Goal: Task Accomplishment & Management: Use online tool/utility

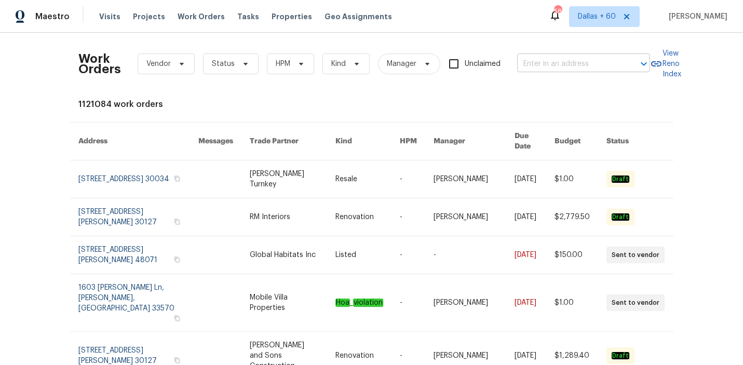
click at [557, 66] on input "text" at bounding box center [569, 64] width 104 height 16
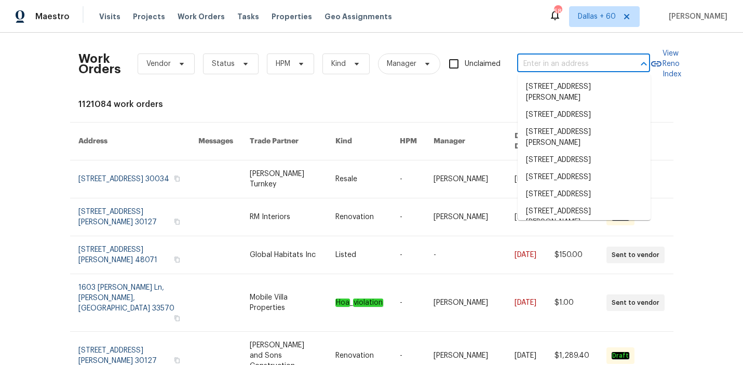
paste input "[STREET_ADDRESS][PERSON_NAME]"
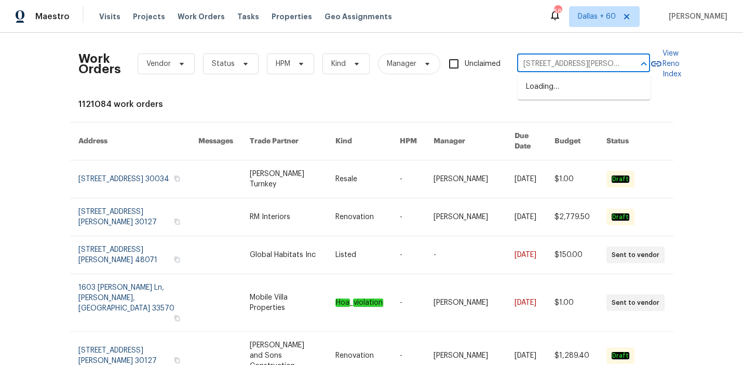
scroll to position [0, 33]
type input "[STREET_ADDRESS][PERSON_NAME]"
click at [565, 87] on li "[STREET_ADDRESS][PERSON_NAME]" at bounding box center [583, 92] width 133 height 28
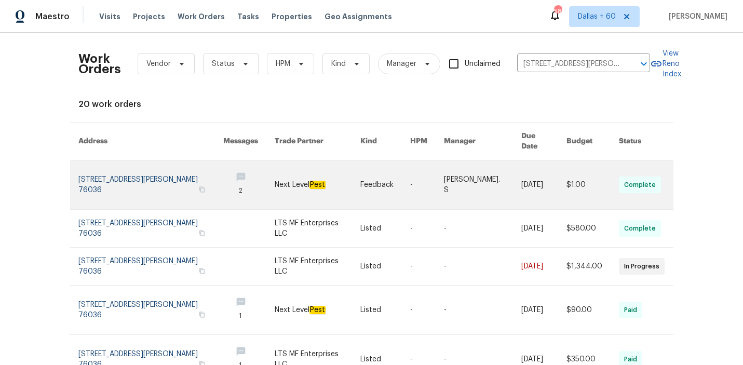
click at [289, 174] on link at bounding box center [318, 184] width 86 height 49
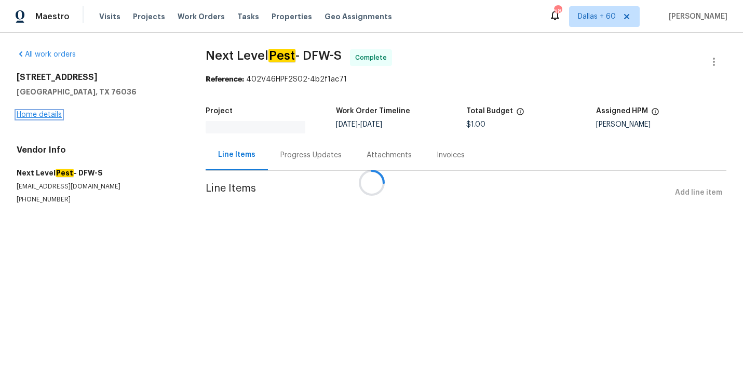
click at [33, 115] on link "Home details" at bounding box center [39, 114] width 45 height 7
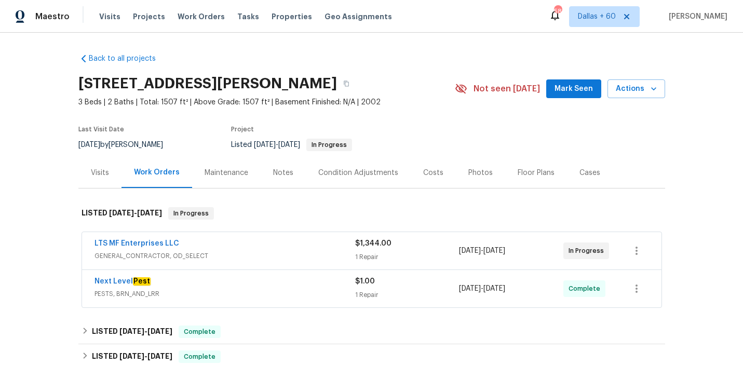
click at [272, 256] on span "GENERAL_CONTRACTOR, OD_SELECT" at bounding box center [224, 256] width 261 height 10
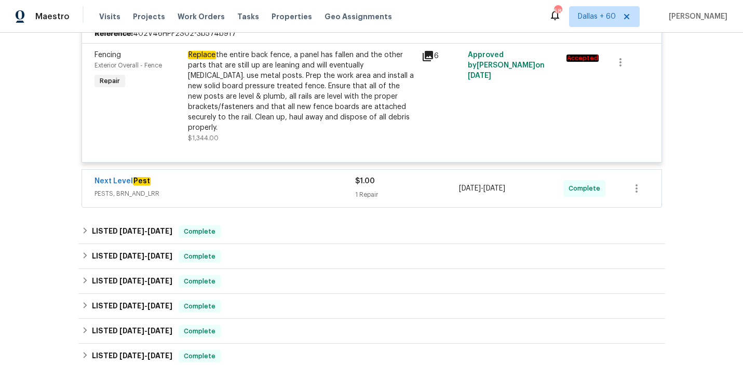
scroll to position [255, 0]
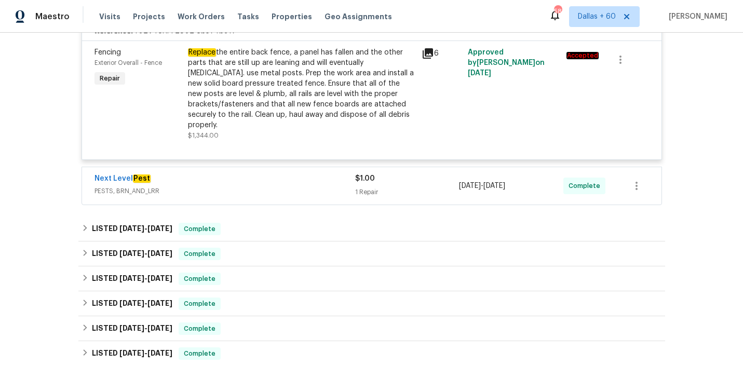
click at [251, 196] on div "LTS MF Enterprises LLC GENERAL_CONTRACTOR, OD_SELECT $1,344.00 1 Repair [DATE] …" at bounding box center [371, 92] width 586 height 234
click at [251, 173] on div "Next Level Pest" at bounding box center [224, 179] width 261 height 12
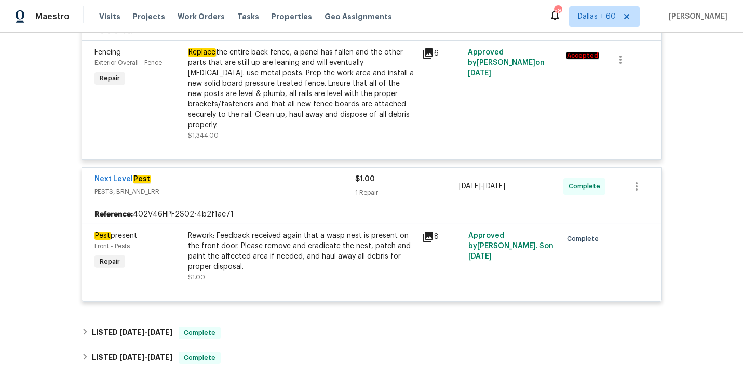
scroll to position [359, 0]
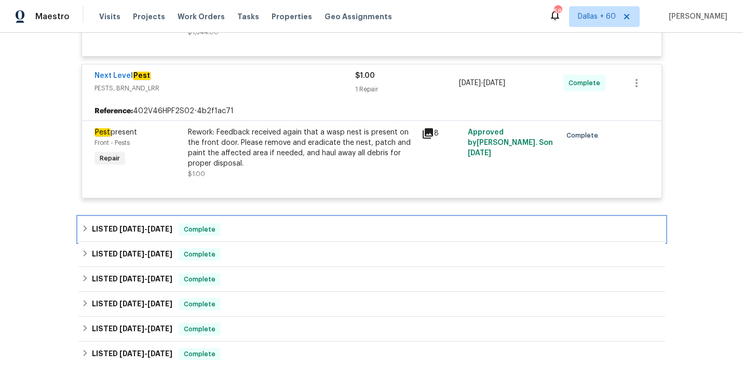
click at [255, 223] on div "LISTED [DATE] - [DATE] Complete" at bounding box center [371, 229] width 580 height 12
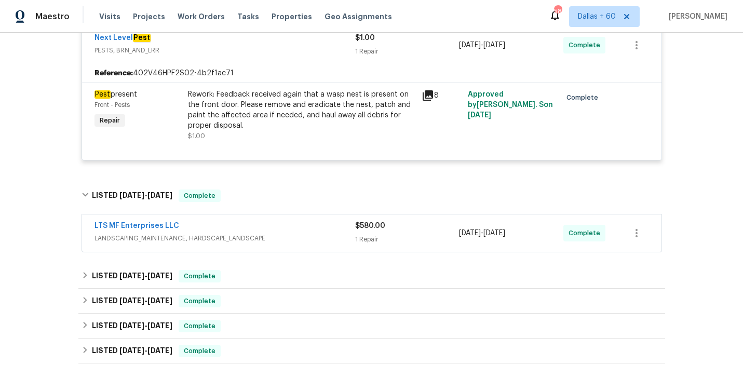
click at [297, 221] on div "LTS MF Enterprises LLC" at bounding box center [224, 227] width 261 height 12
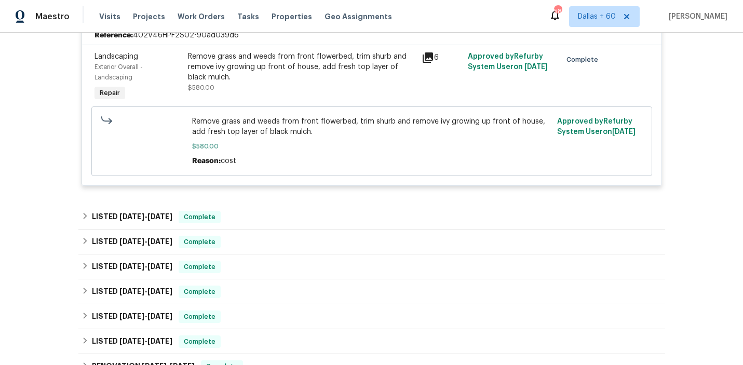
scroll to position [636, 0]
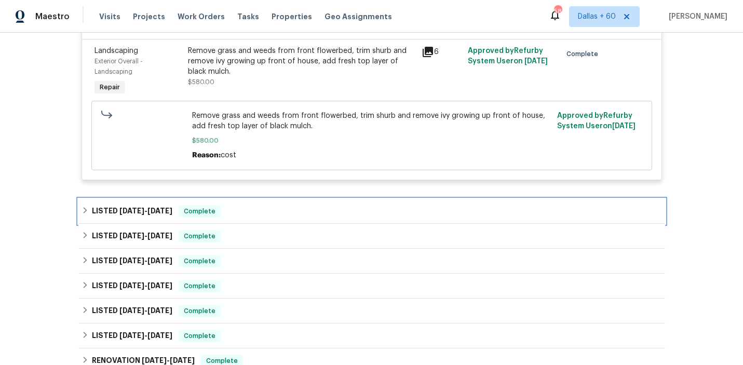
click at [266, 205] on div "LISTED [DATE] - [DATE] Complete" at bounding box center [371, 211] width 580 height 12
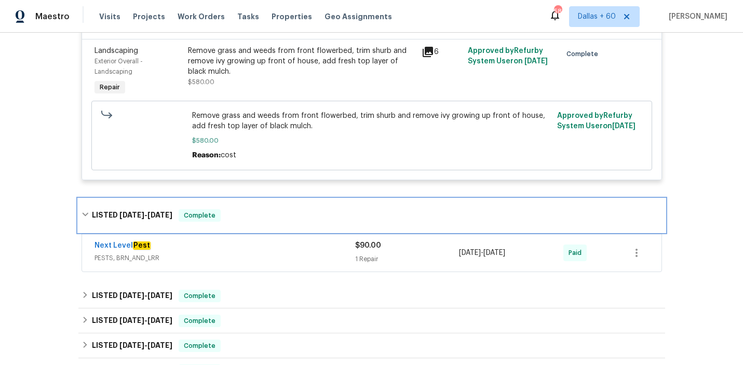
scroll to position [680, 0]
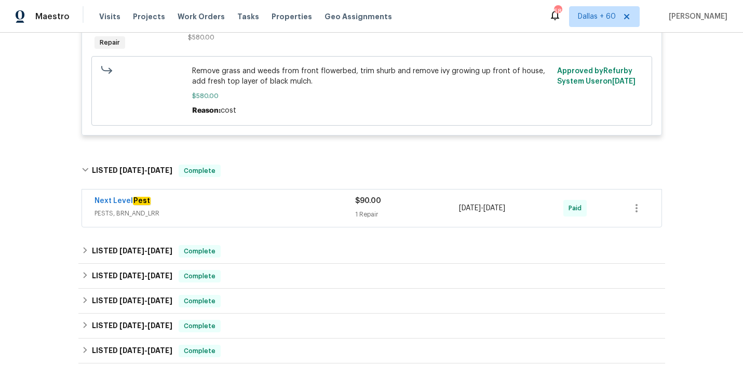
click at [266, 208] on span "PESTS, BRN_AND_LRR" at bounding box center [224, 213] width 261 height 10
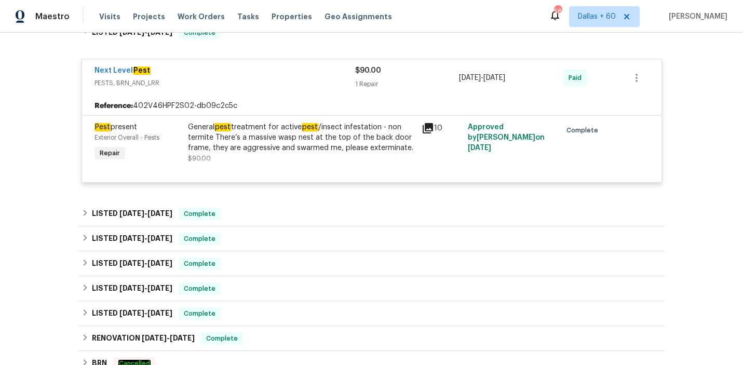
scroll to position [821, 0]
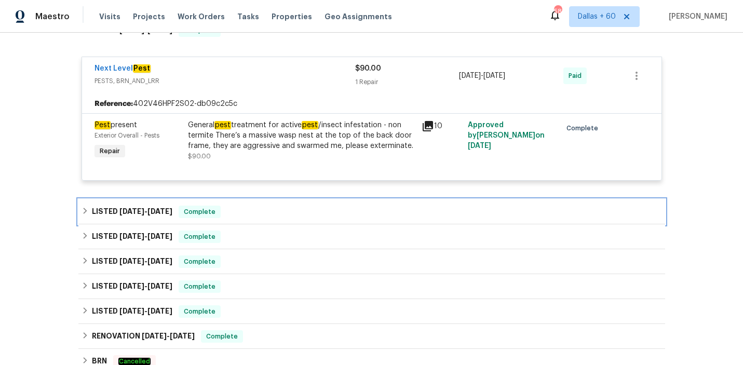
click at [250, 199] on div "LISTED [DATE] - [DATE] Complete" at bounding box center [371, 211] width 586 height 25
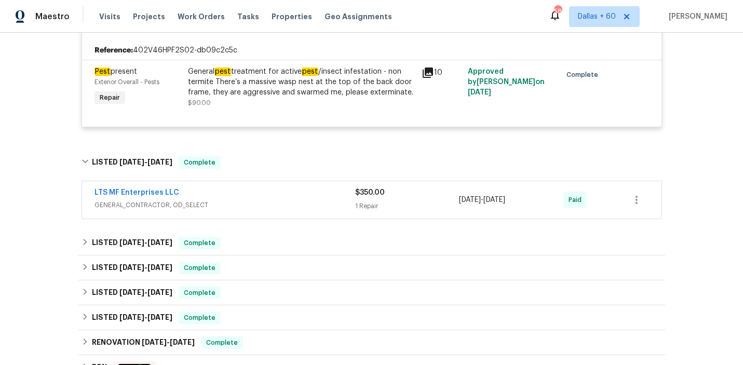
click at [250, 200] on span "GENERAL_CONTRACTOR, OD_SELECT" at bounding box center [224, 205] width 261 height 10
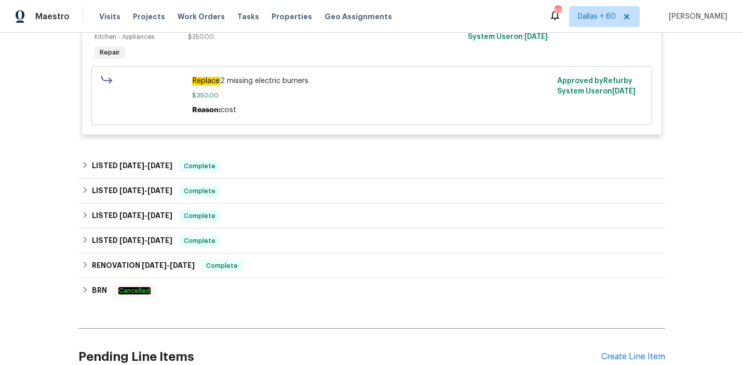
scroll to position [0, 0]
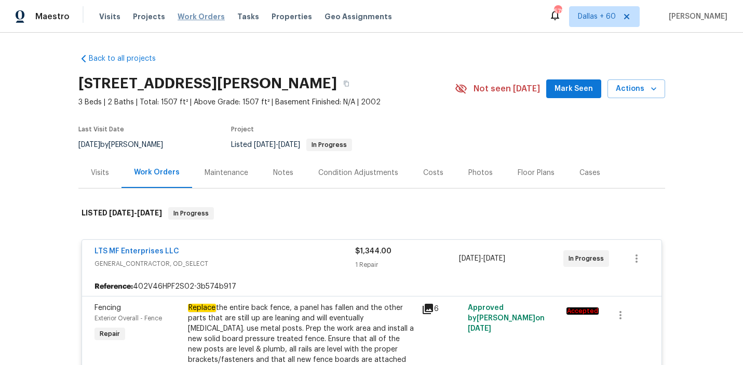
click at [192, 13] on span "Work Orders" at bounding box center [201, 16] width 47 height 10
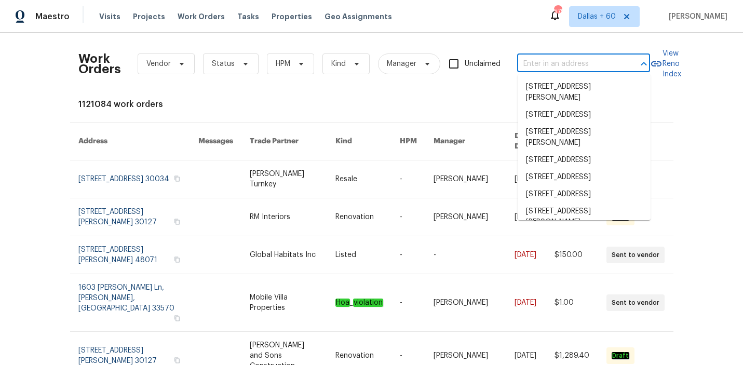
click at [562, 63] on input "text" at bounding box center [569, 64] width 104 height 16
paste input "[STREET_ADDRESS][PERSON_NAME]"
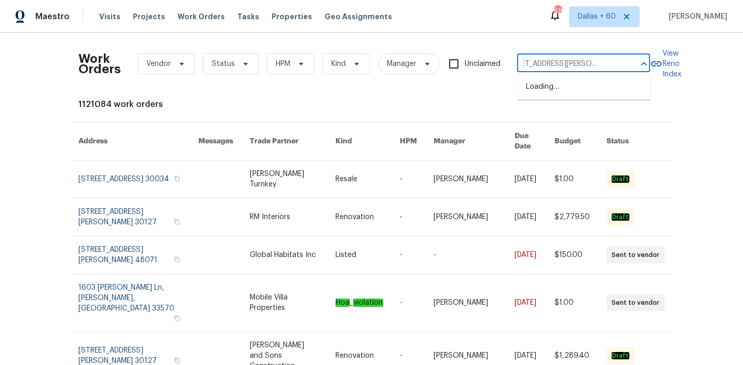
type input "[STREET_ADDRESS][PERSON_NAME]"
click at [563, 99] on li "[STREET_ADDRESS][PERSON_NAME]" at bounding box center [583, 92] width 133 height 28
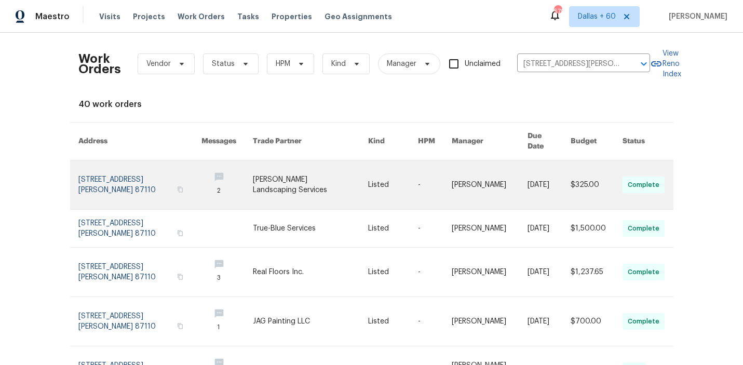
click at [279, 168] on link at bounding box center [310, 184] width 115 height 49
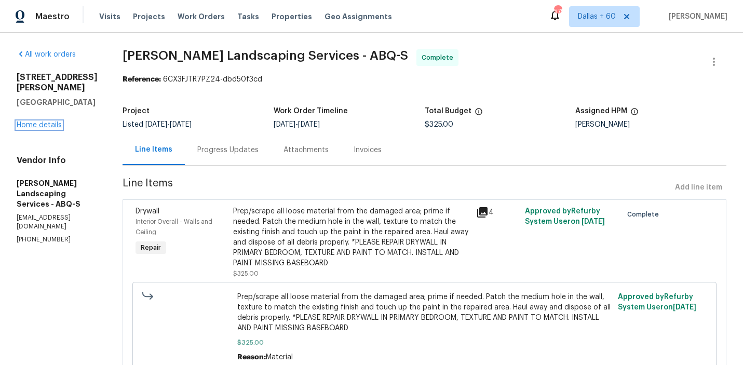
click at [46, 121] on link "Home details" at bounding box center [39, 124] width 45 height 7
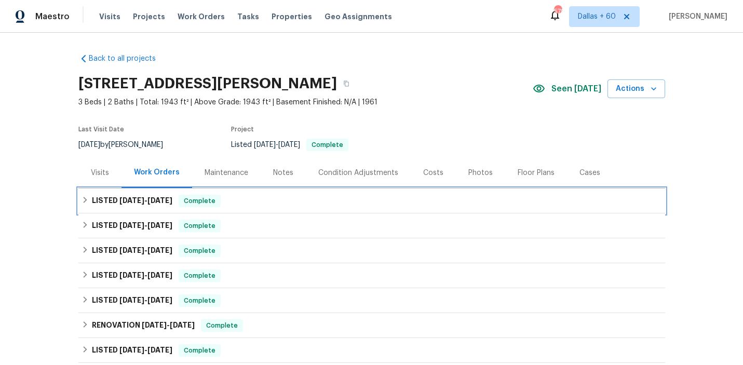
click at [302, 200] on div "LISTED [DATE] - [DATE] Complete" at bounding box center [371, 201] width 580 height 12
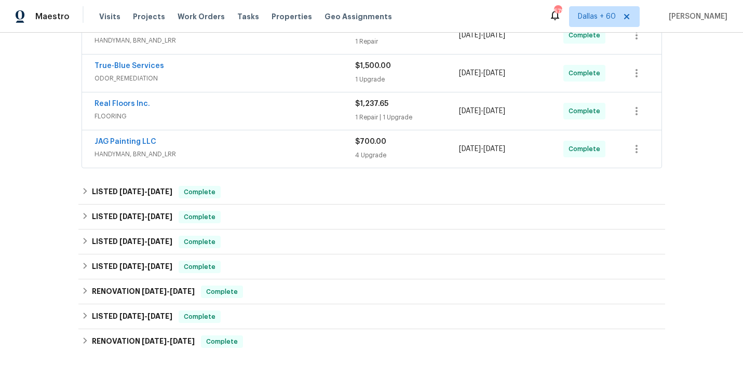
scroll to position [219, 0]
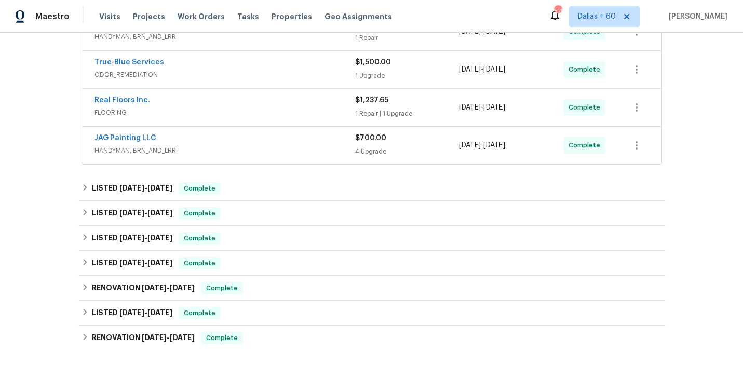
click at [302, 147] on span "HANDYMAN, BRN_AND_LRR" at bounding box center [224, 150] width 261 height 10
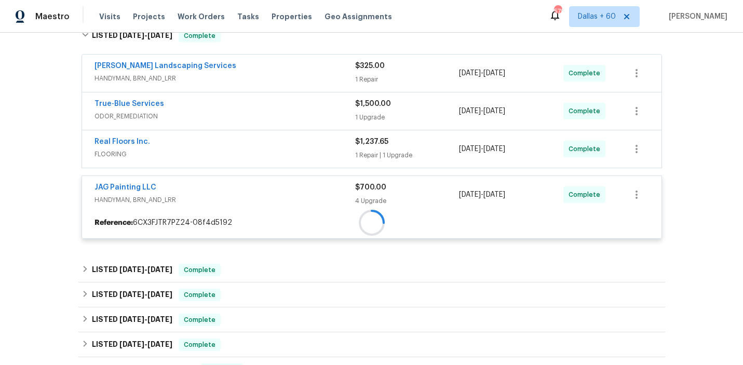
scroll to position [179, 0]
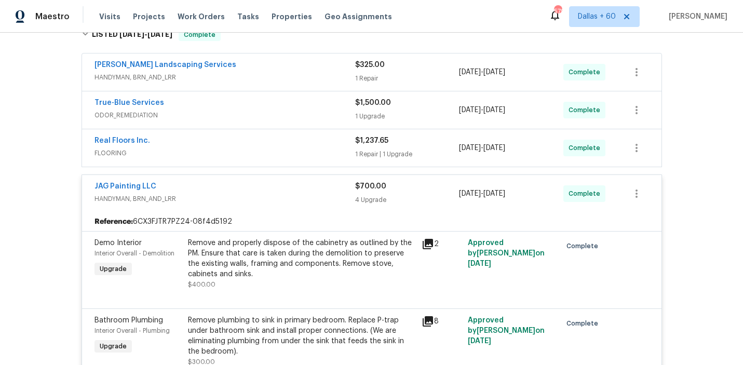
click at [303, 153] on span "FLOORING" at bounding box center [224, 153] width 261 height 10
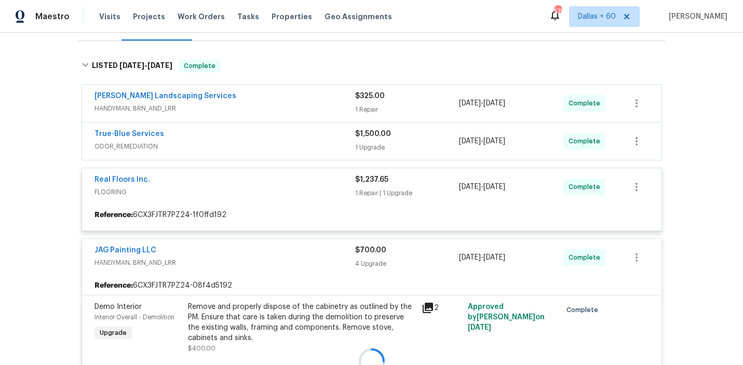
scroll to position [148, 0]
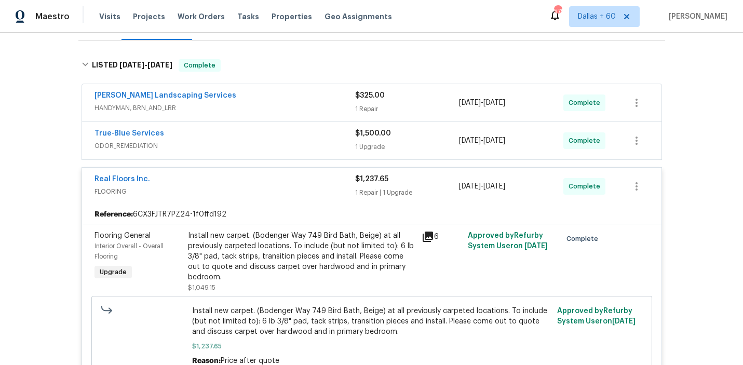
click at [295, 140] on div "True-Blue Services" at bounding box center [224, 134] width 261 height 12
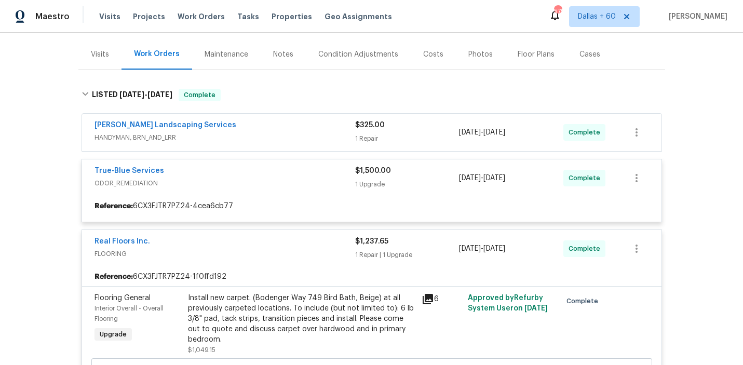
scroll to position [115, 0]
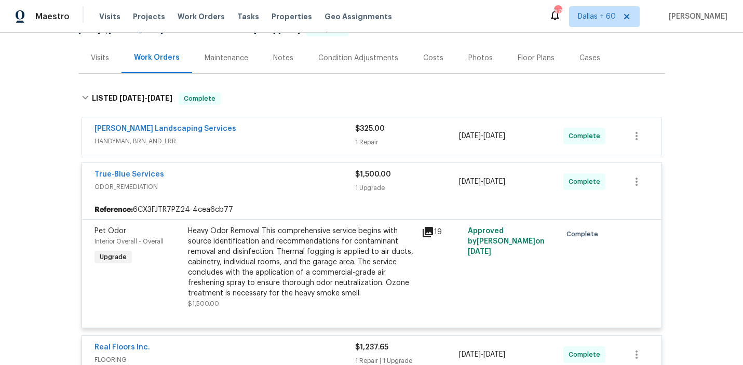
click at [295, 138] on span "HANDYMAN, BRN_AND_LRR" at bounding box center [224, 141] width 261 height 10
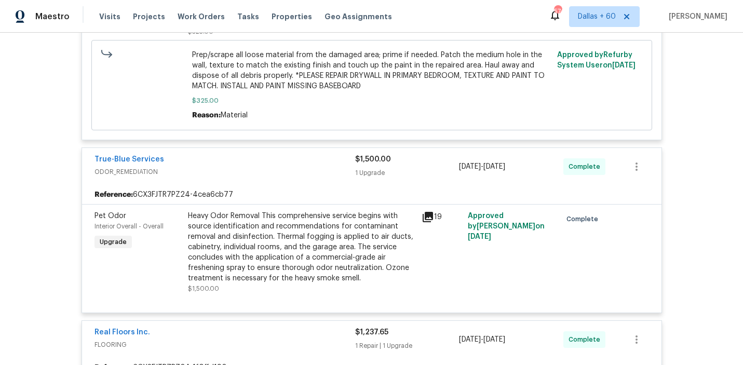
scroll to position [0, 0]
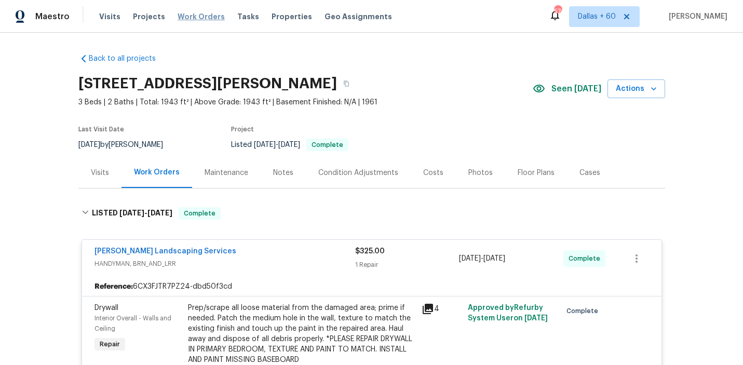
click at [197, 18] on span "Work Orders" at bounding box center [201, 16] width 47 height 10
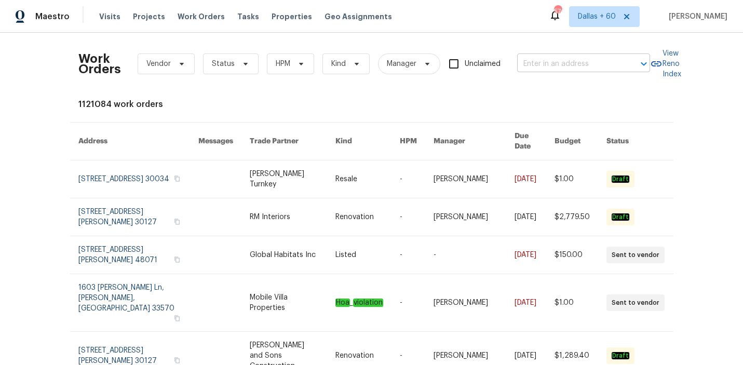
click at [552, 60] on input "text" at bounding box center [569, 64] width 104 height 16
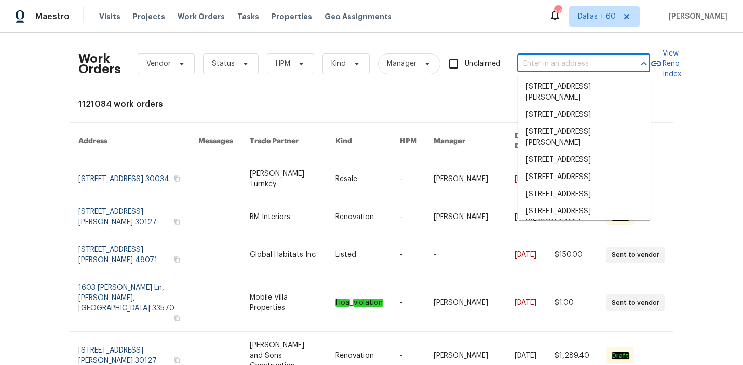
paste input "[STREET_ADDRESS]"
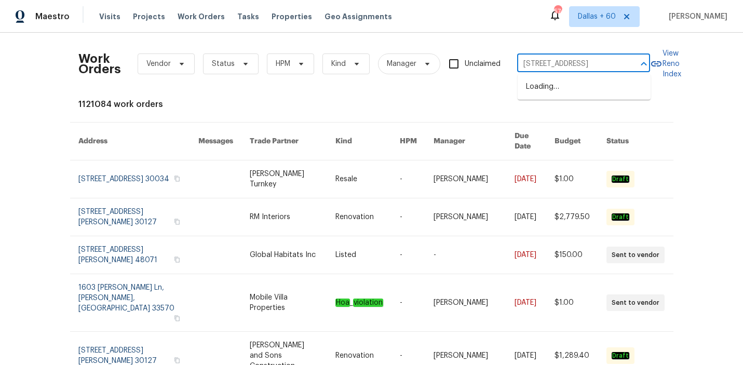
scroll to position [0, 7]
type input "[STREET_ADDRESS]"
click at [577, 85] on li "[STREET_ADDRESS]" at bounding box center [583, 86] width 133 height 17
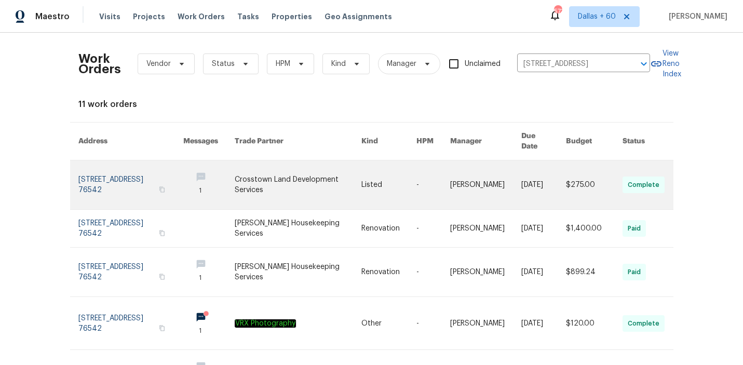
click at [195, 185] on link at bounding box center [208, 184] width 51 height 49
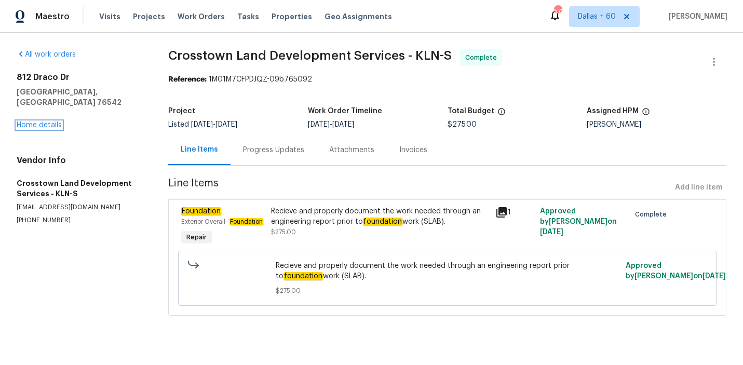
click at [42, 121] on link "Home details" at bounding box center [39, 124] width 45 height 7
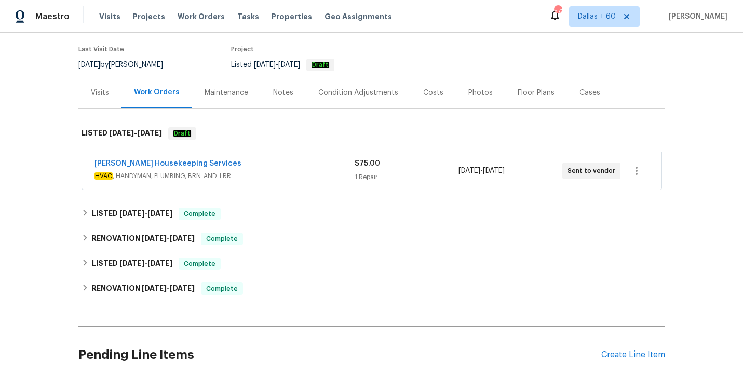
scroll to position [103, 0]
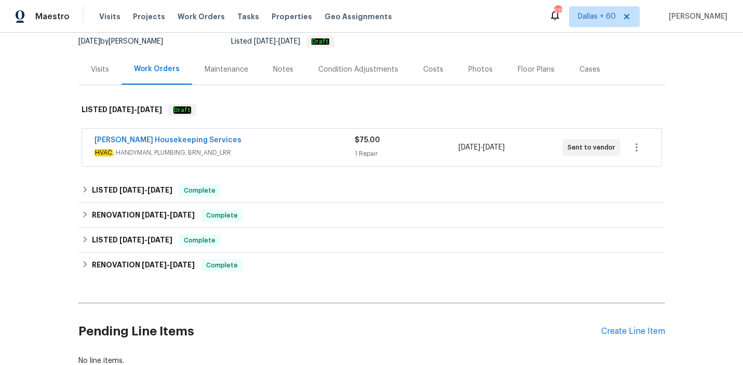
click at [319, 144] on div "[PERSON_NAME] Housekeeping Services" at bounding box center [224, 141] width 260 height 12
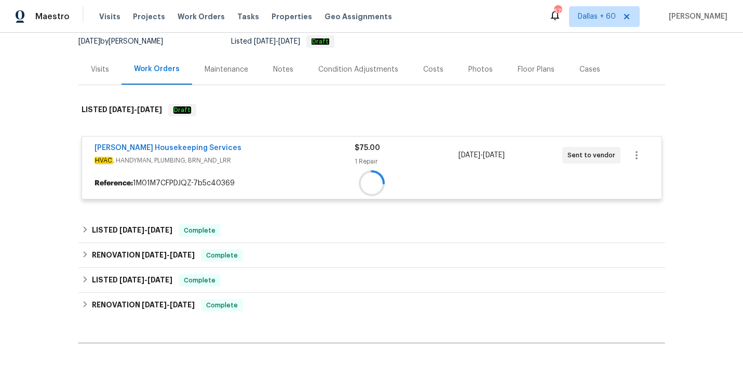
scroll to position [209, 0]
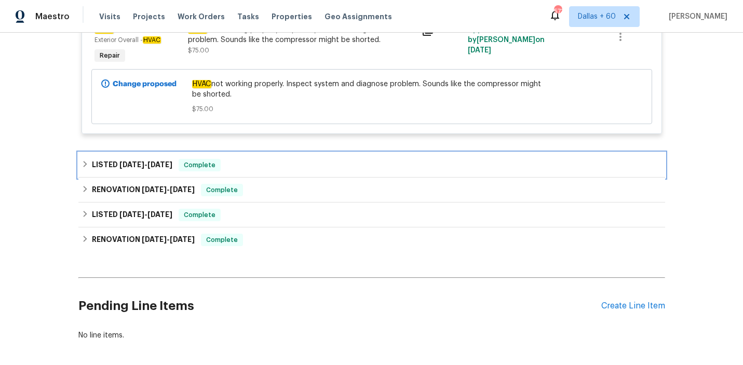
click at [312, 164] on div "LISTED [DATE] - [DATE] Complete" at bounding box center [371, 165] width 580 height 12
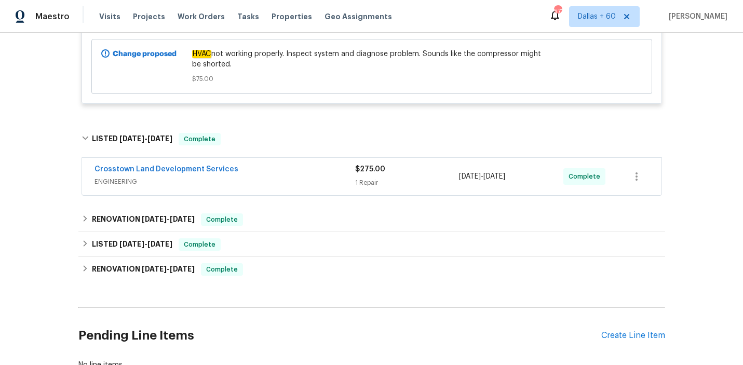
click at [312, 169] on div "Crosstown Land Development Services" at bounding box center [224, 170] width 261 height 12
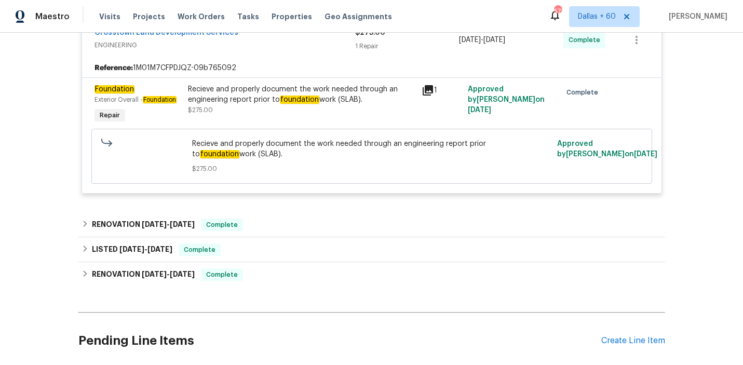
scroll to position [466, 0]
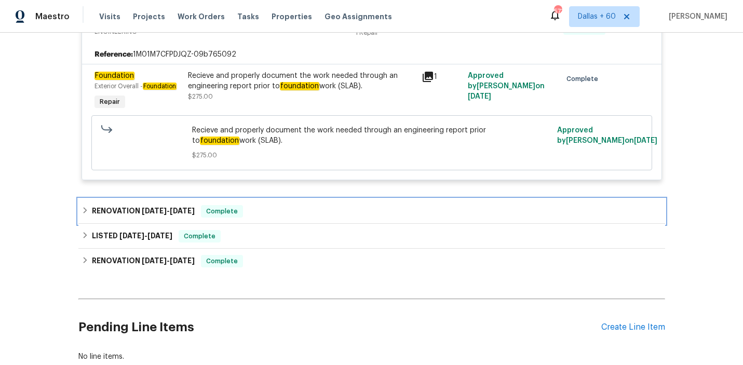
click at [306, 199] on div "RENOVATION [DATE] - [DATE] Complete" at bounding box center [371, 211] width 586 height 25
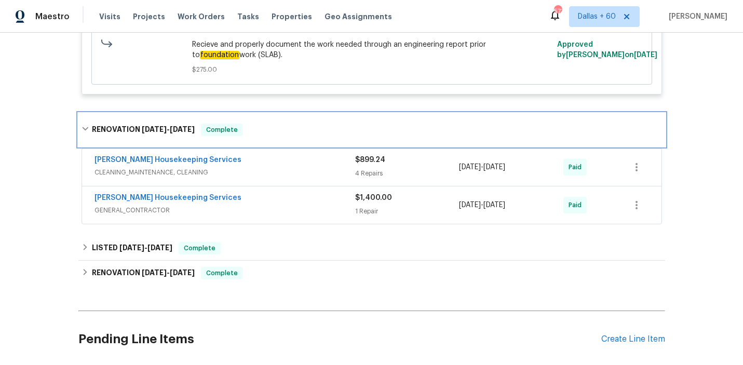
scroll to position [567, 0]
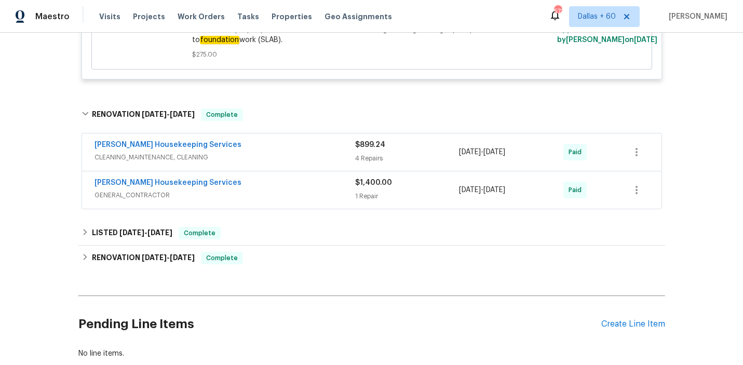
click at [292, 189] on div "[PERSON_NAME] Housekeeping Services" at bounding box center [224, 184] width 261 height 12
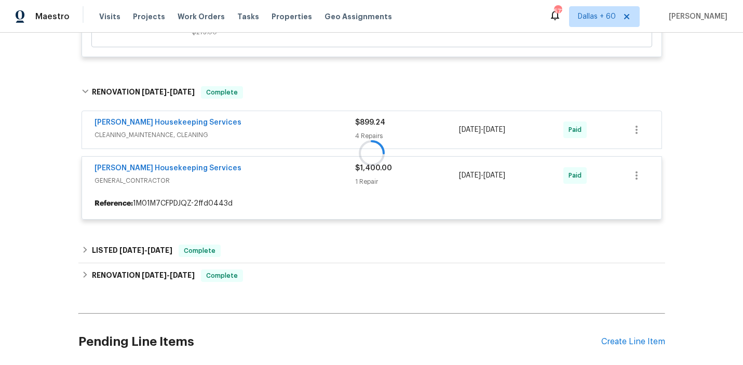
scroll to position [591, 0]
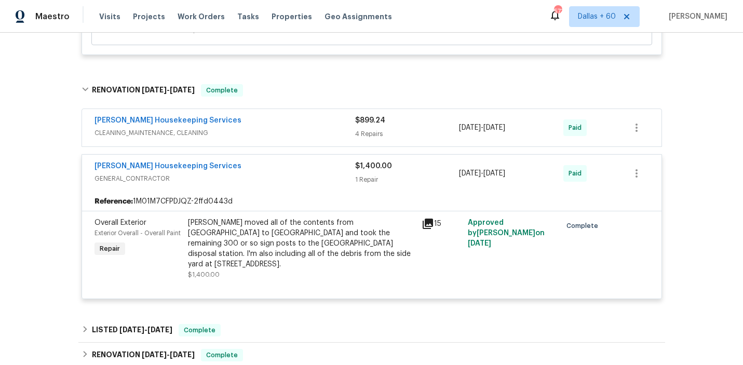
click at [276, 133] on span "CLEANING_MAINTENANCE, CLEANING" at bounding box center [224, 133] width 261 height 10
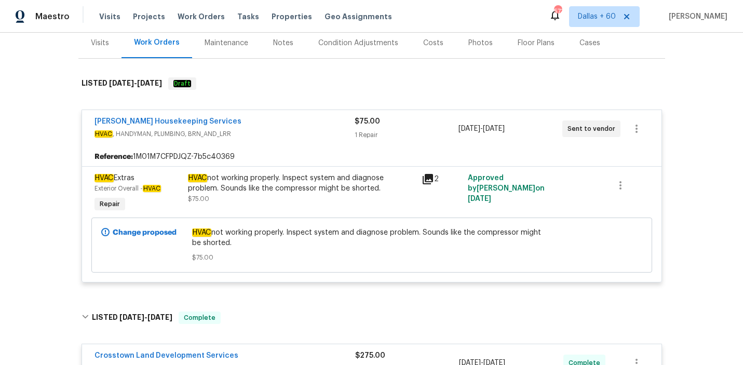
scroll to position [30, 0]
